Goal: Feedback & Contribution: Contribute content

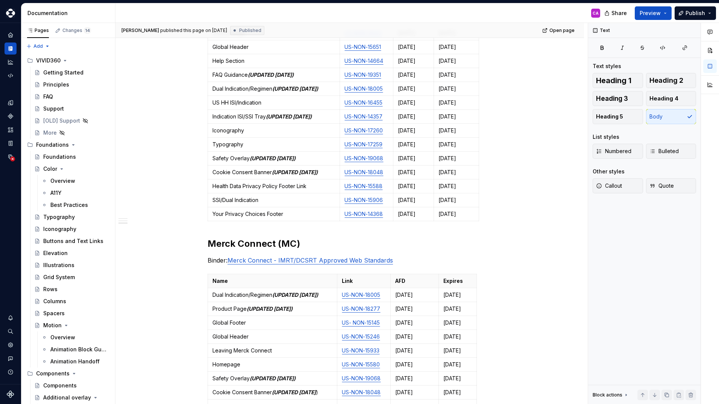
scroll to position [564, 0]
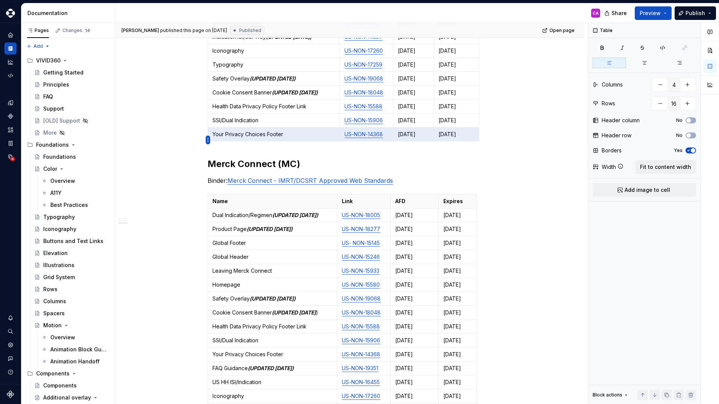
click at [208, 142] on html "Vivid 360 CA Design system data Documentation CA Share Preview Publish Pages Ch…" at bounding box center [359, 202] width 719 height 404
click at [233, 206] on div "Delete row" at bounding box center [244, 205] width 49 height 8
click at [233, 211] on p "Dual Indication/Regimen (UPDATED [DATE])" at bounding box center [272, 215] width 120 height 8
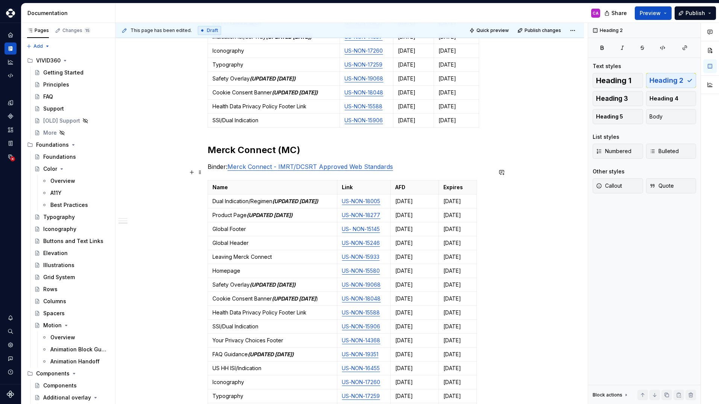
type textarea "*"
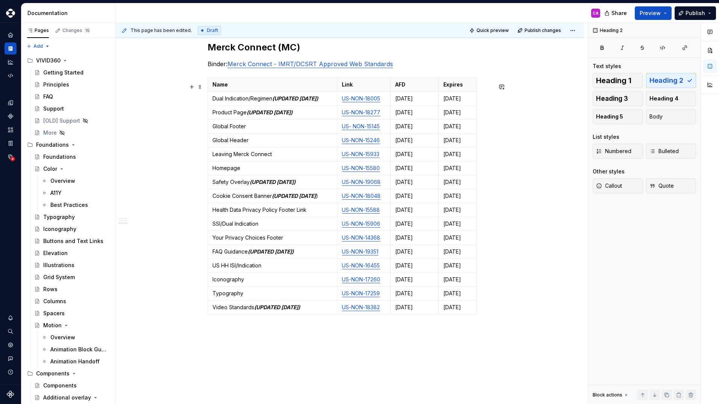
scroll to position [677, 0]
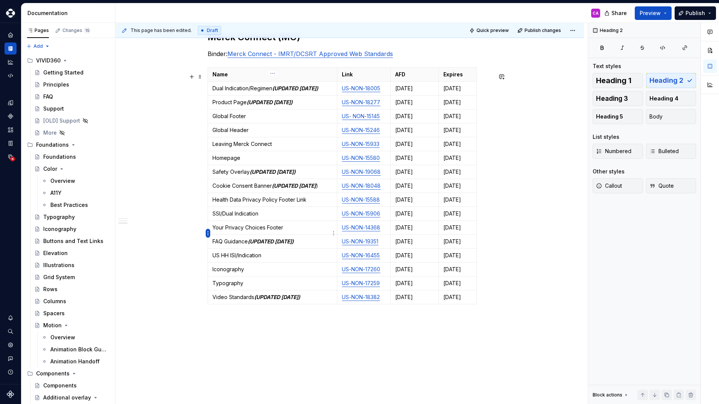
click at [210, 234] on html "Vivid 360 CA Design system data Documentation CA Share Preview Publish Pages Ch…" at bounding box center [359, 202] width 719 height 404
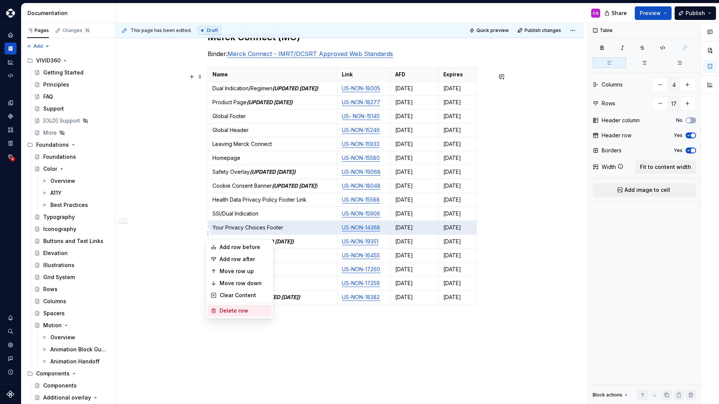
click at [225, 311] on div "Delete row" at bounding box center [244, 311] width 49 height 8
type input "16"
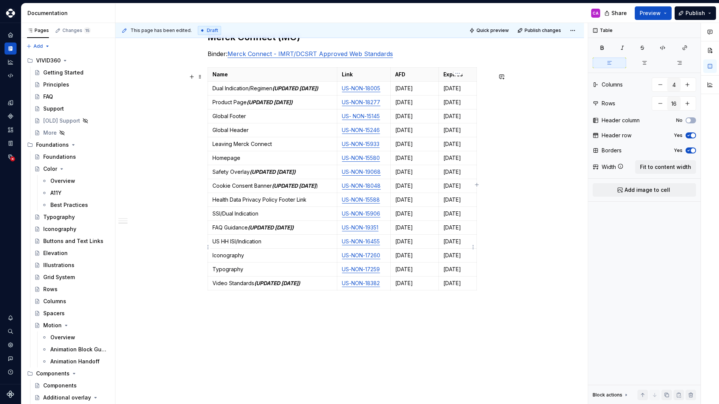
type textarea "*"
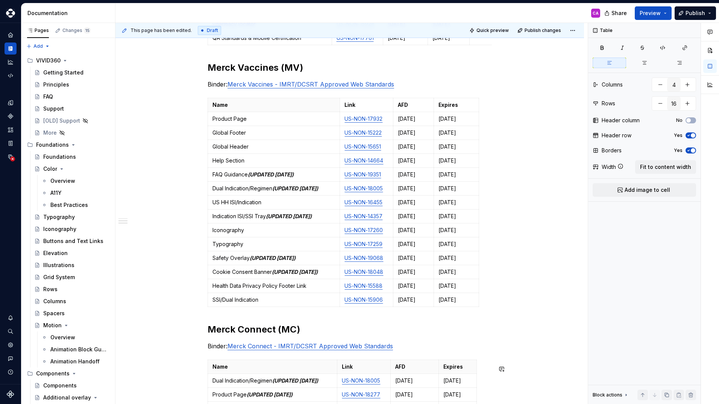
scroll to position [376, 0]
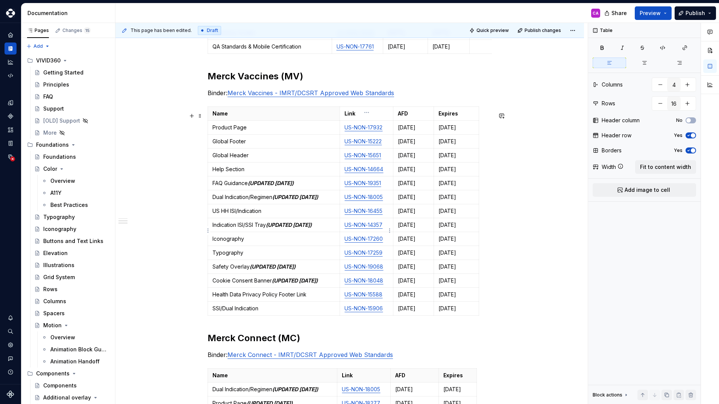
type input "15"
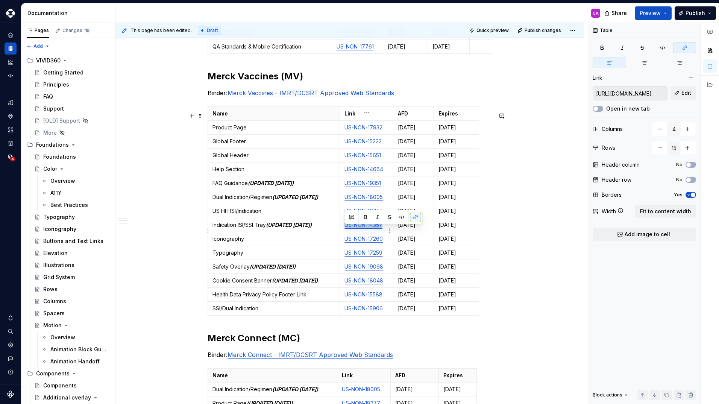
drag, startPoint x: 384, startPoint y: 231, endPoint x: 344, endPoint y: 236, distance: 39.7
click at [344, 232] on td "US-NON-14357" at bounding box center [366, 225] width 53 height 14
copy link "US-NON-14357"
click at [562, 117] on div "This page has been edited. Draft Quick preview Publish changes VIVID360 Approve…" at bounding box center [351, 213] width 472 height 381
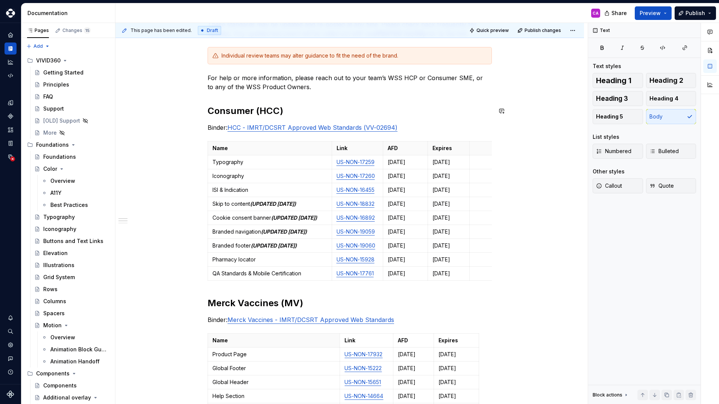
scroll to position [113, 0]
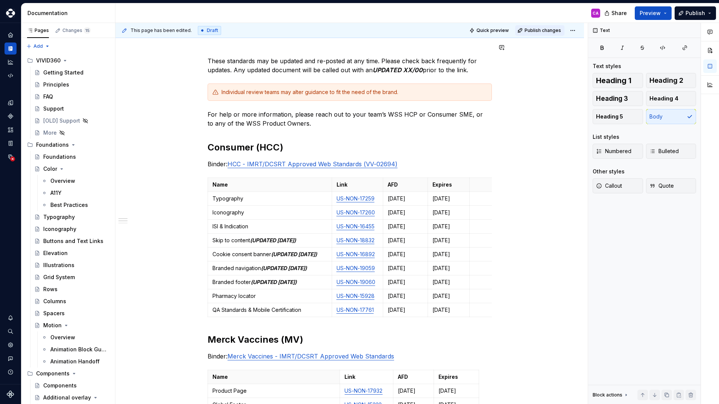
click at [538, 32] on span "Publish changes" at bounding box center [542, 30] width 36 height 6
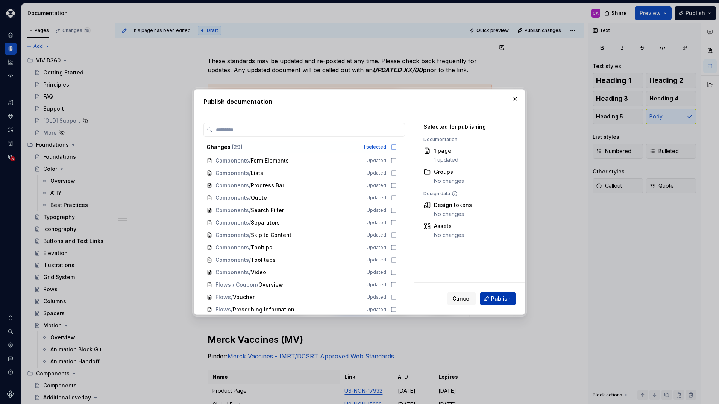
click at [503, 299] on span "Publish" at bounding box center [501, 299] width 20 height 8
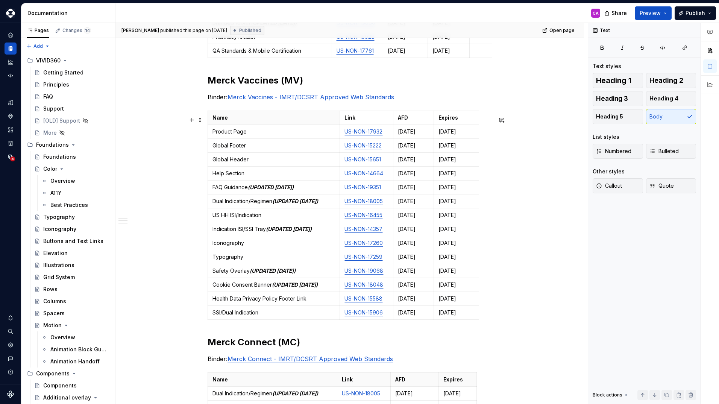
scroll to position [363, 0]
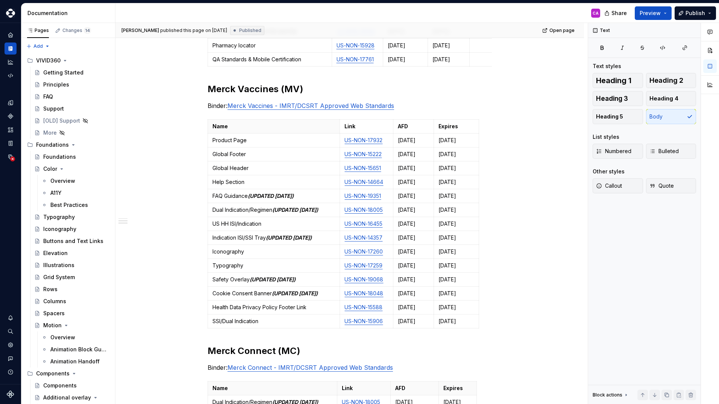
type textarea "*"
